Goal: Transaction & Acquisition: Book appointment/travel/reservation

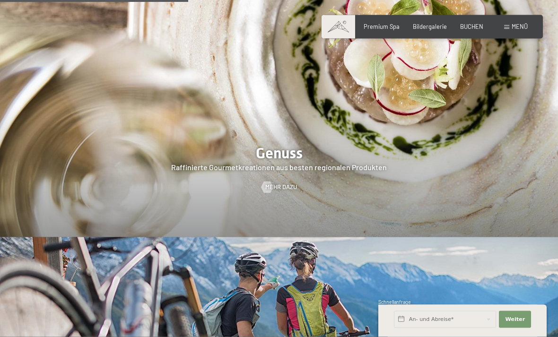
scroll to position [1295, 0]
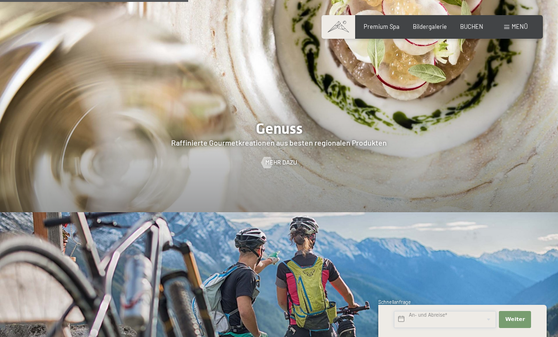
click at [451, 328] on input "text" at bounding box center [445, 319] width 102 height 17
click at [515, 244] on img at bounding box center [279, 331] width 558 height 239
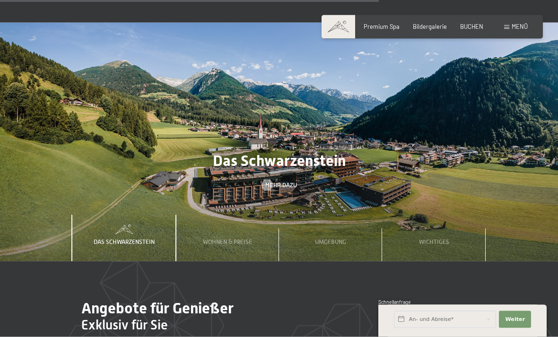
scroll to position [2277, 0]
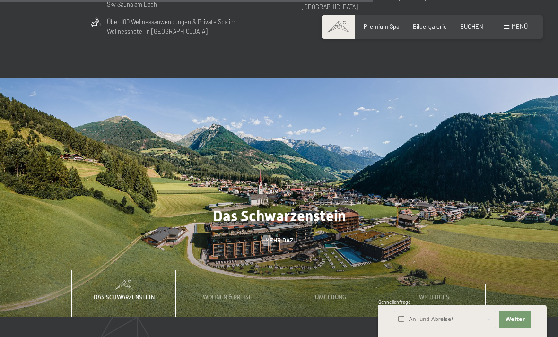
click at [472, 29] on div "BUCHEN" at bounding box center [471, 27] width 23 height 9
click at [468, 27] on span "BUCHEN" at bounding box center [471, 27] width 23 height 8
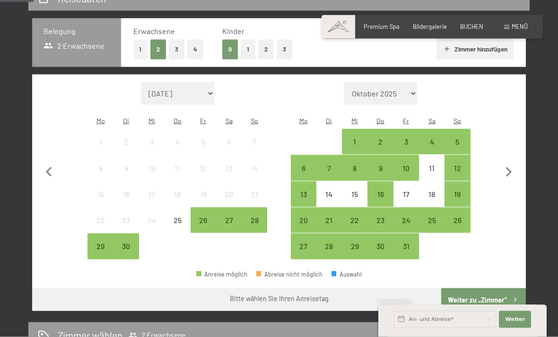
scroll to position [194, 0]
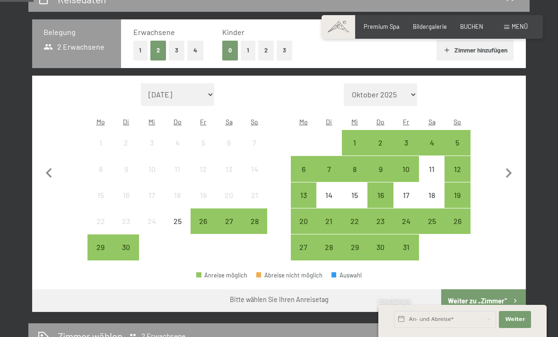
click at [508, 173] on icon "button" at bounding box center [509, 174] width 20 height 20
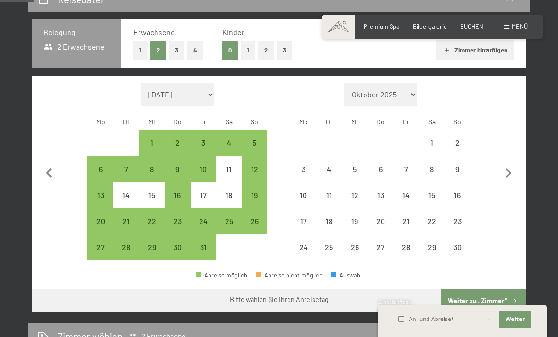
select select "[DATE]"
click at [505, 173] on icon "button" at bounding box center [509, 174] width 20 height 20
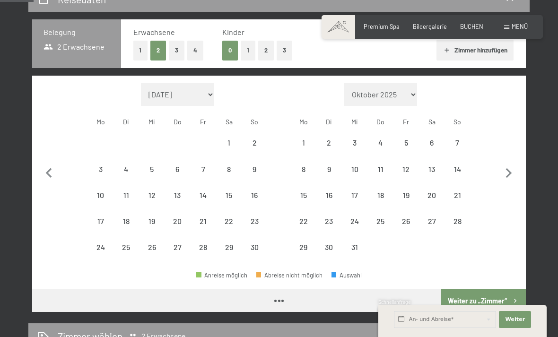
select select "[DATE]"
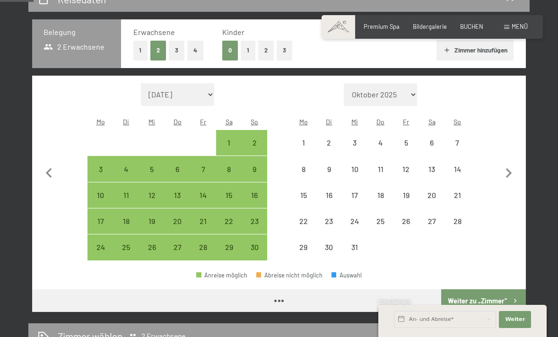
select select "2025-11-01"
select select "2025-12-01"
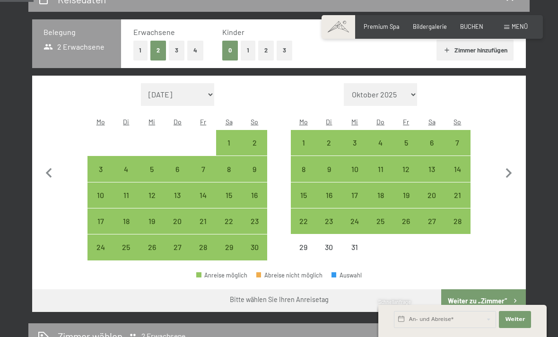
click at [504, 171] on icon "button" at bounding box center [509, 174] width 20 height 20
select select "2025-12-01"
select select "2026-01-01"
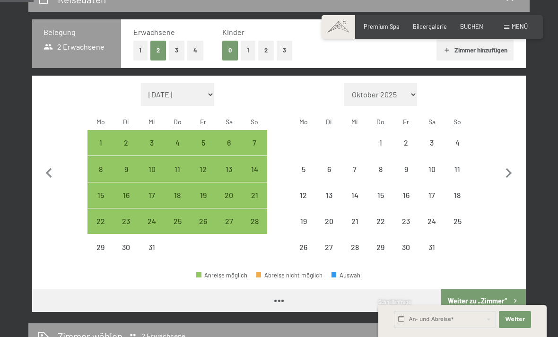
select select "2025-12-01"
select select "2026-01-01"
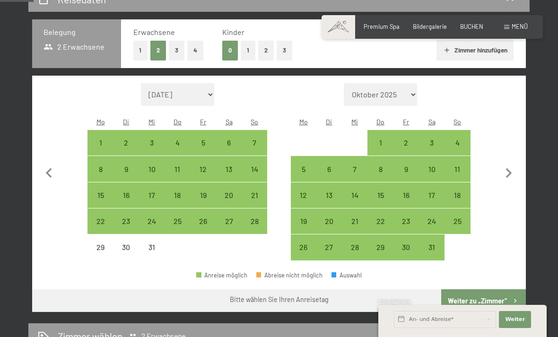
click at [410, 139] on div "2" at bounding box center [407, 151] width 24 height 24
select select "2025-12-01"
select select "2026-01-01"
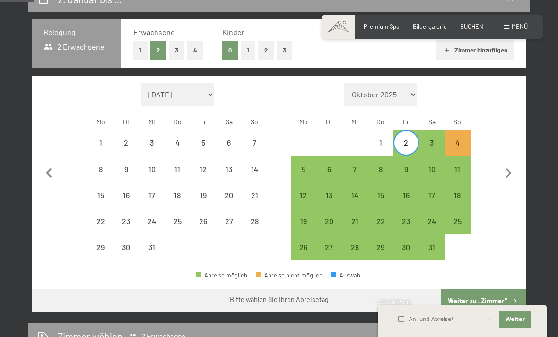
click at [428, 139] on div "3" at bounding box center [432, 151] width 24 height 24
select select "2025-12-01"
select select "2026-01-01"
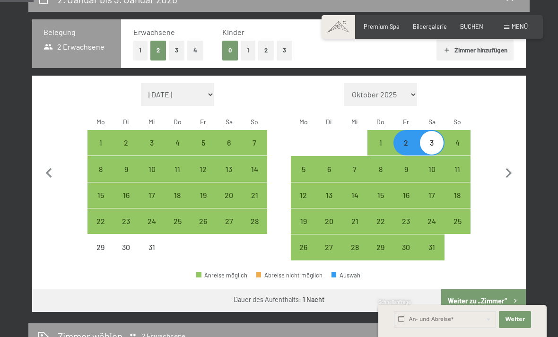
click at [377, 131] on div "1" at bounding box center [381, 143] width 24 height 24
select select "2025-12-01"
select select "2026-01-01"
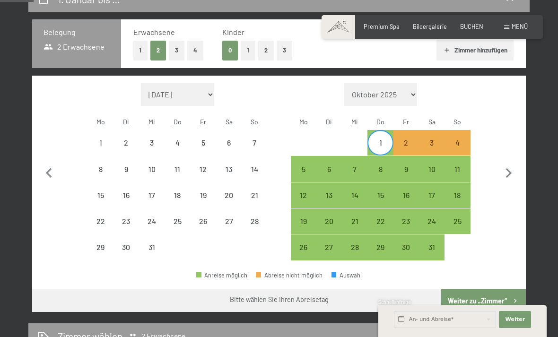
click at [299, 166] on div "5" at bounding box center [304, 178] width 24 height 24
select select "2025-12-01"
select select "2026-01-01"
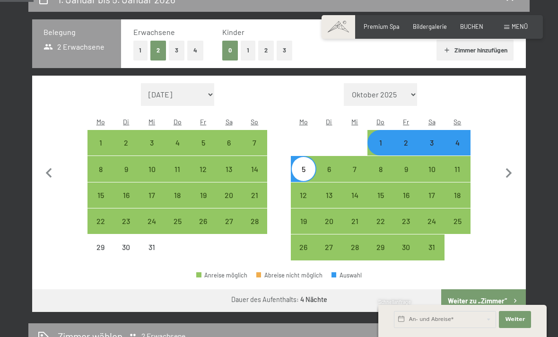
click at [306, 166] on div "5" at bounding box center [304, 178] width 24 height 24
select select "2025-12-01"
select select "2026-01-01"
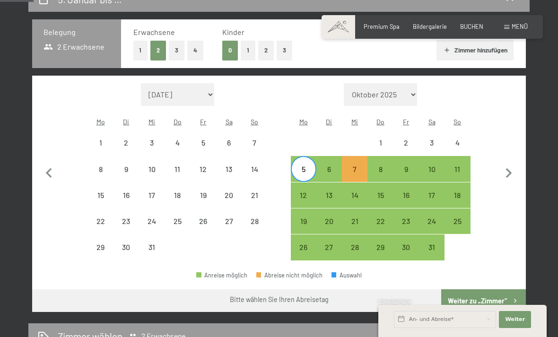
click at [307, 166] on div "5" at bounding box center [304, 178] width 24 height 24
select select "2025-12-01"
select select "2026-01-01"
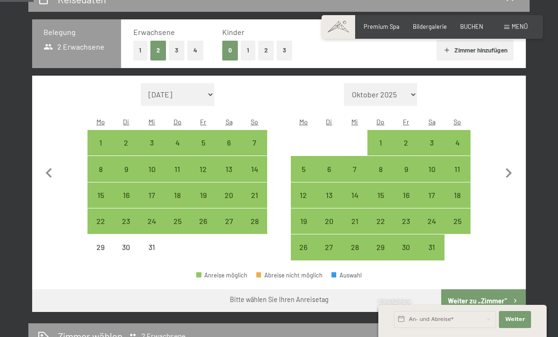
click at [464, 139] on div "4" at bounding box center [458, 151] width 24 height 24
select select "2025-12-01"
select select "2026-01-01"
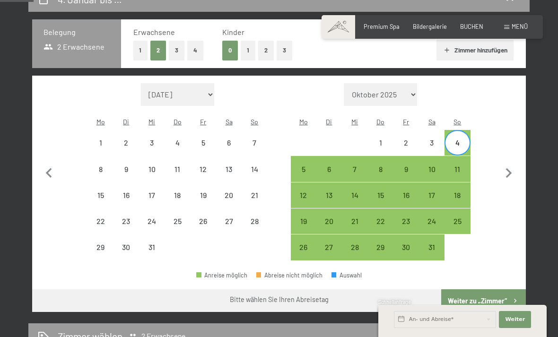
click at [335, 166] on div "6" at bounding box center [330, 178] width 24 height 24
select select "2025-12-01"
select select "2026-01-01"
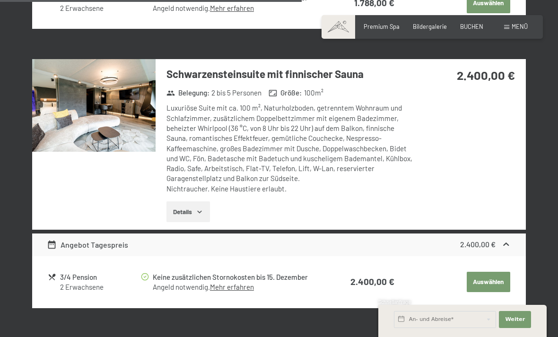
scroll to position [788, 0]
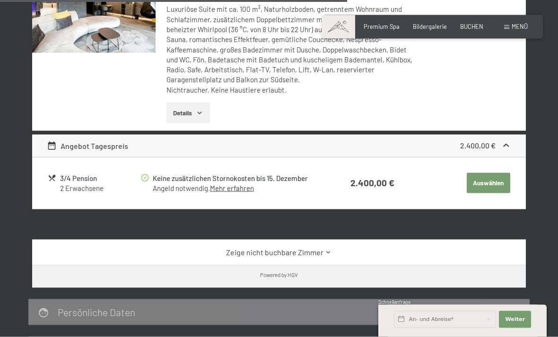
click at [469, 247] on link "Zeige nicht buchbare Zimmer" at bounding box center [279, 252] width 464 height 10
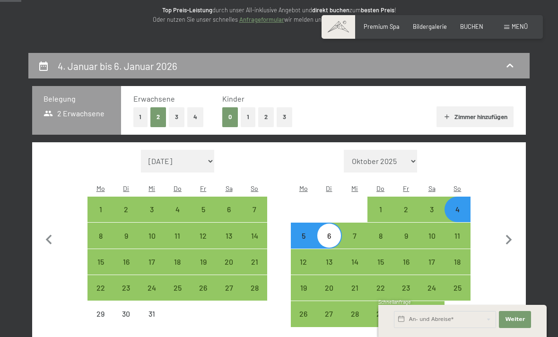
scroll to position [143, 0]
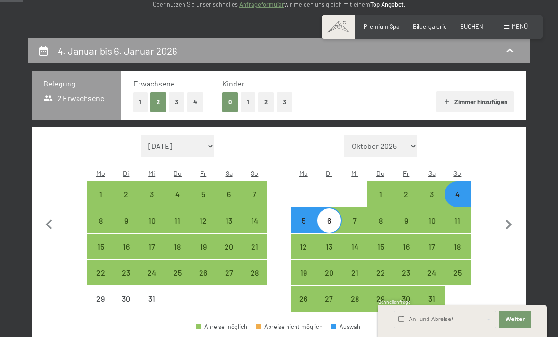
click at [105, 269] on div "22" at bounding box center [100, 281] width 24 height 24
select select "2025-12-01"
select select "2026-01-01"
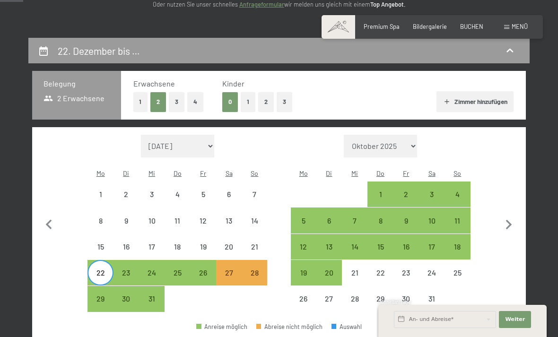
click at [154, 269] on div "24" at bounding box center [152, 281] width 24 height 24
select select "2025-12-01"
select select "2026-01-01"
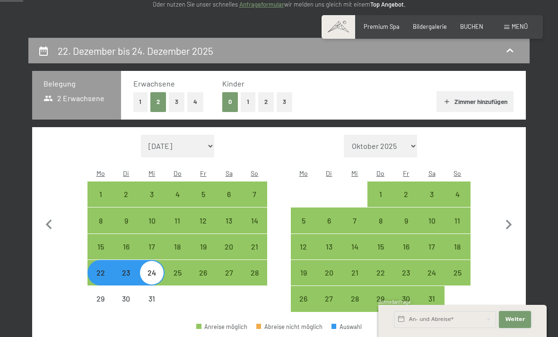
click at [516, 324] on span "Weiter" at bounding box center [515, 320] width 20 height 8
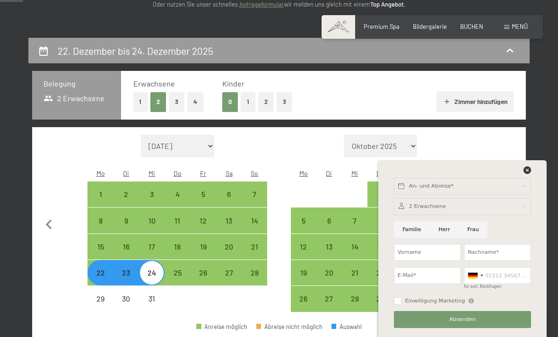
click at [519, 178] on div at bounding box center [463, 173] width 141 height 12
click at [531, 174] on icon at bounding box center [528, 171] width 8 height 8
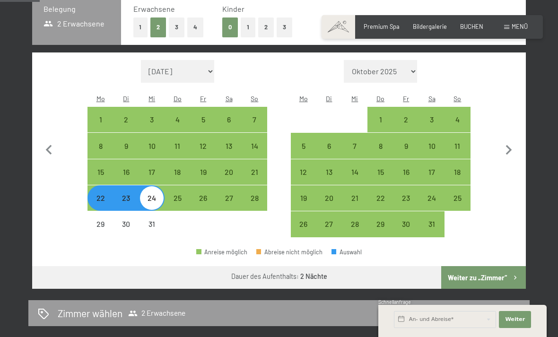
click at [485, 271] on button "Weiter zu „Zimmer“" at bounding box center [484, 277] width 85 height 23
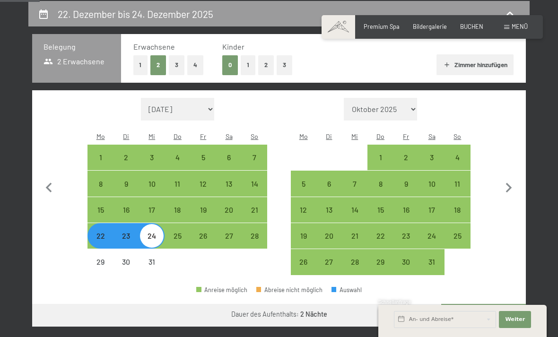
select select "2025-12-01"
select select "2026-01-01"
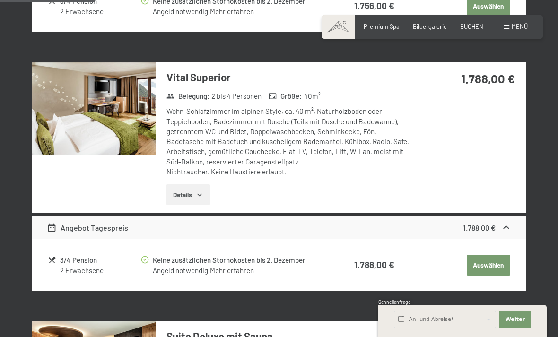
scroll to position [475, 0]
click at [475, 115] on div "Vital Superior Belegung : 2 bis 4 Personen Größe : 40 m² Wohn-Schlafzimmer im a…" at bounding box center [279, 138] width 494 height 150
click at [491, 262] on button "Auswählen" at bounding box center [489, 266] width 44 height 21
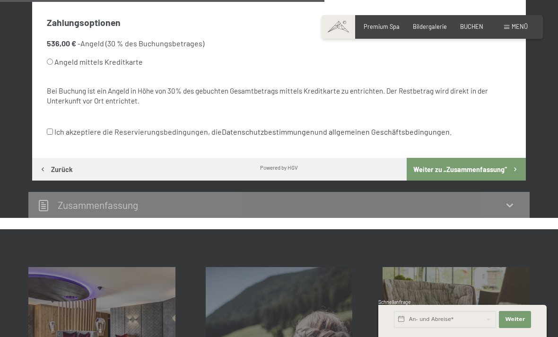
scroll to position [595, 0]
click at [318, 199] on div "Zusammen­fassung" at bounding box center [279, 206] width 483 height 14
click at [512, 200] on icon at bounding box center [509, 205] width 11 height 11
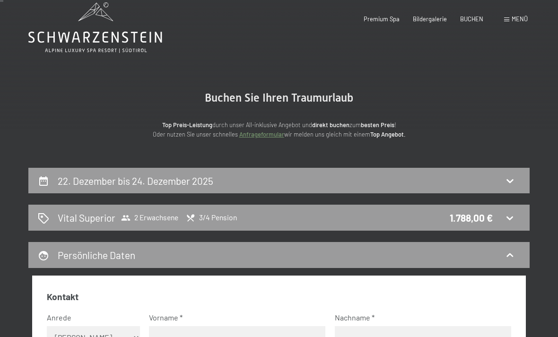
scroll to position [0, 0]
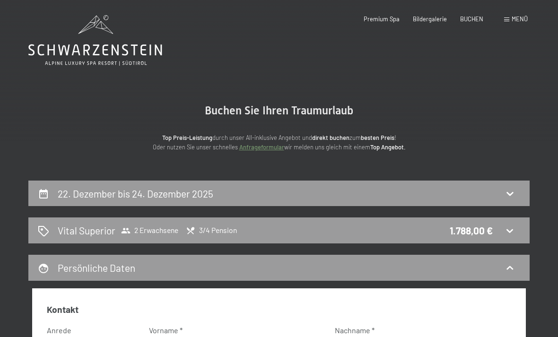
click at [519, 229] on div "Vital Superior 2 Erwachsene 3/4 Pension 1.788,00 €" at bounding box center [279, 231] width 483 height 14
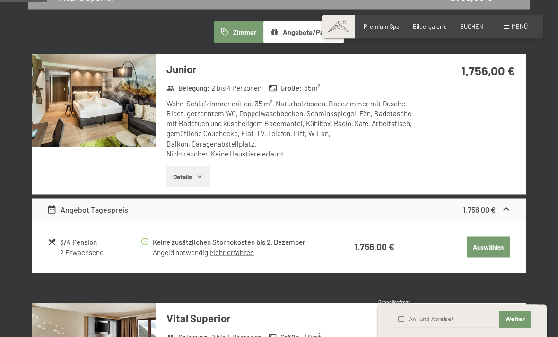
scroll to position [246, 0]
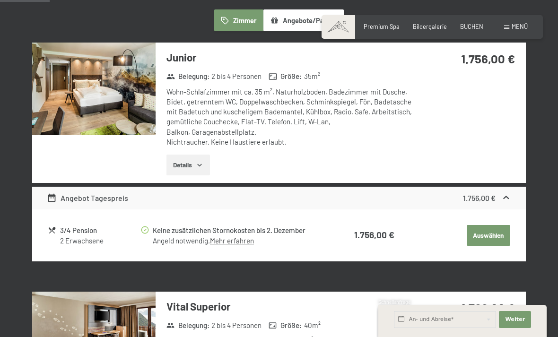
click at [199, 164] on icon "button" at bounding box center [200, 165] width 8 height 8
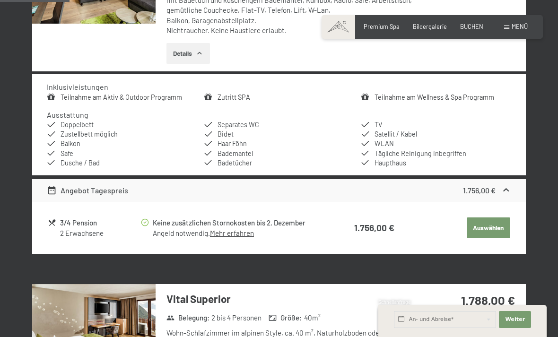
scroll to position [357, 0]
click at [87, 229] on div "2 Erwachsene" at bounding box center [100, 234] width 80 height 10
click at [242, 232] on link "Mehr erfahren" at bounding box center [232, 233] width 44 height 9
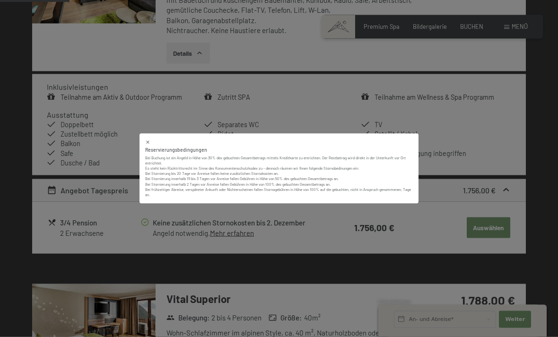
scroll to position [358, 0]
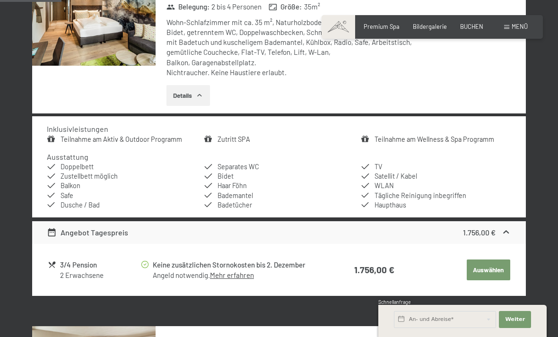
click at [485, 275] on button "Auswählen" at bounding box center [489, 270] width 44 height 21
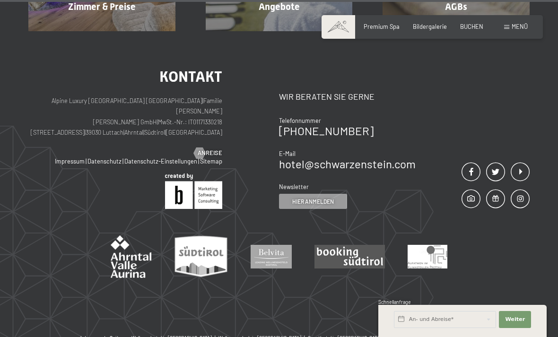
scroll to position [993, 0]
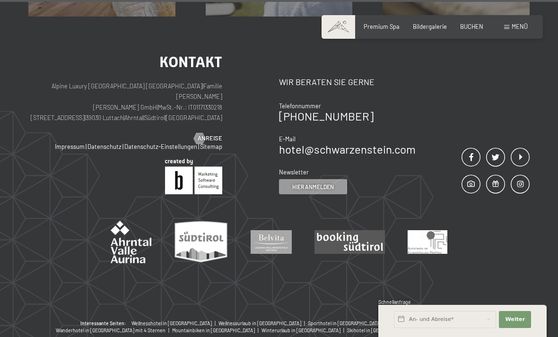
click at [344, 24] on span at bounding box center [339, 27] width 34 height 24
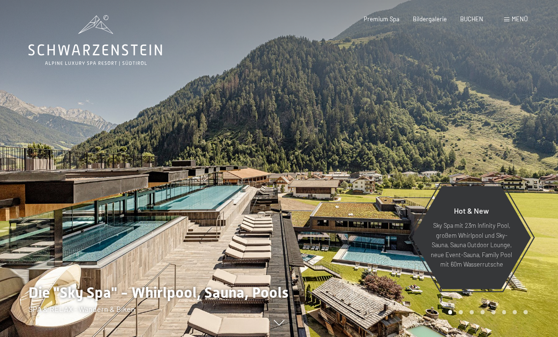
click at [389, 19] on span "Premium Spa" at bounding box center [382, 19] width 36 height 8
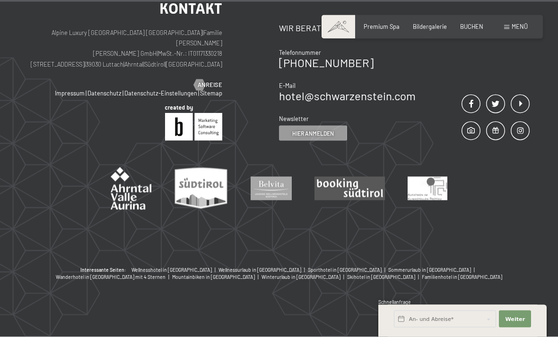
scroll to position [4613, 0]
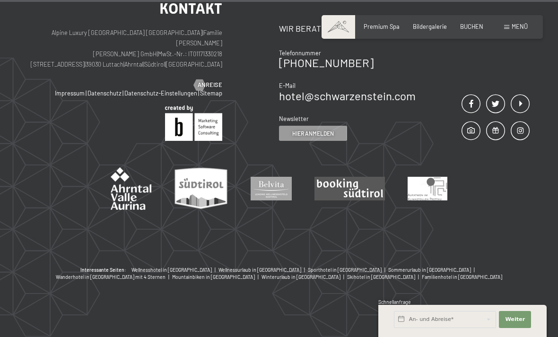
click at [516, 25] on span "Menü" at bounding box center [520, 27] width 16 height 8
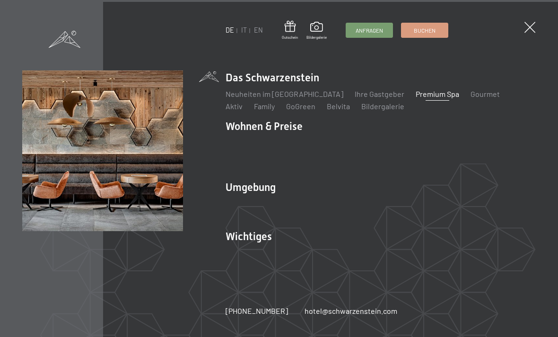
click at [261, 257] on link "Lage & Anreise" at bounding box center [251, 252] width 51 height 9
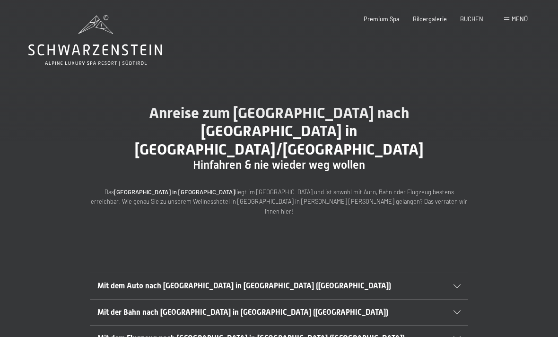
click at [520, 22] on span "Menü" at bounding box center [520, 19] width 16 height 8
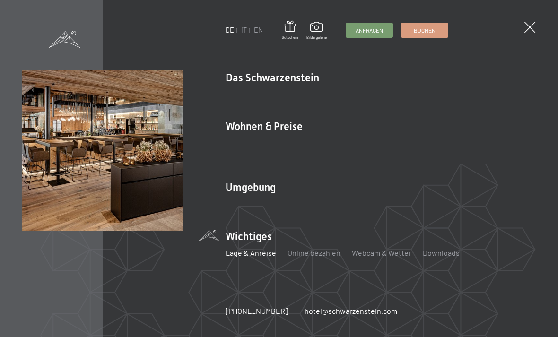
click at [471, 98] on link "Gourmet" at bounding box center [485, 93] width 29 height 9
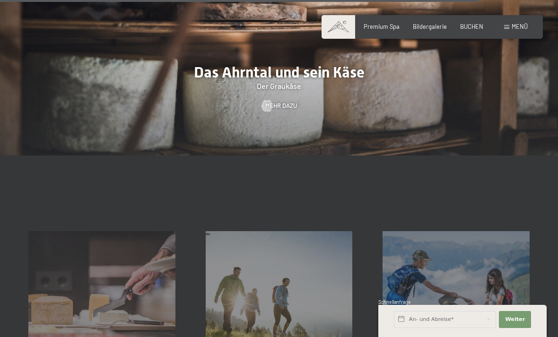
scroll to position [2332, 0]
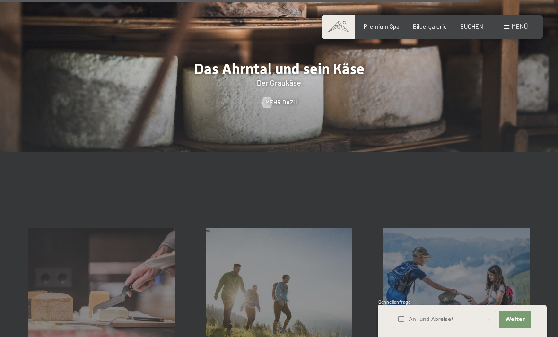
click at [426, 28] on span "Bildergalerie" at bounding box center [430, 27] width 34 height 8
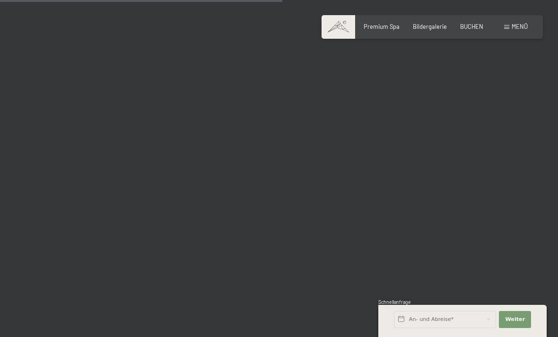
scroll to position [4030, 0]
